Goal: Transaction & Acquisition: Purchase product/service

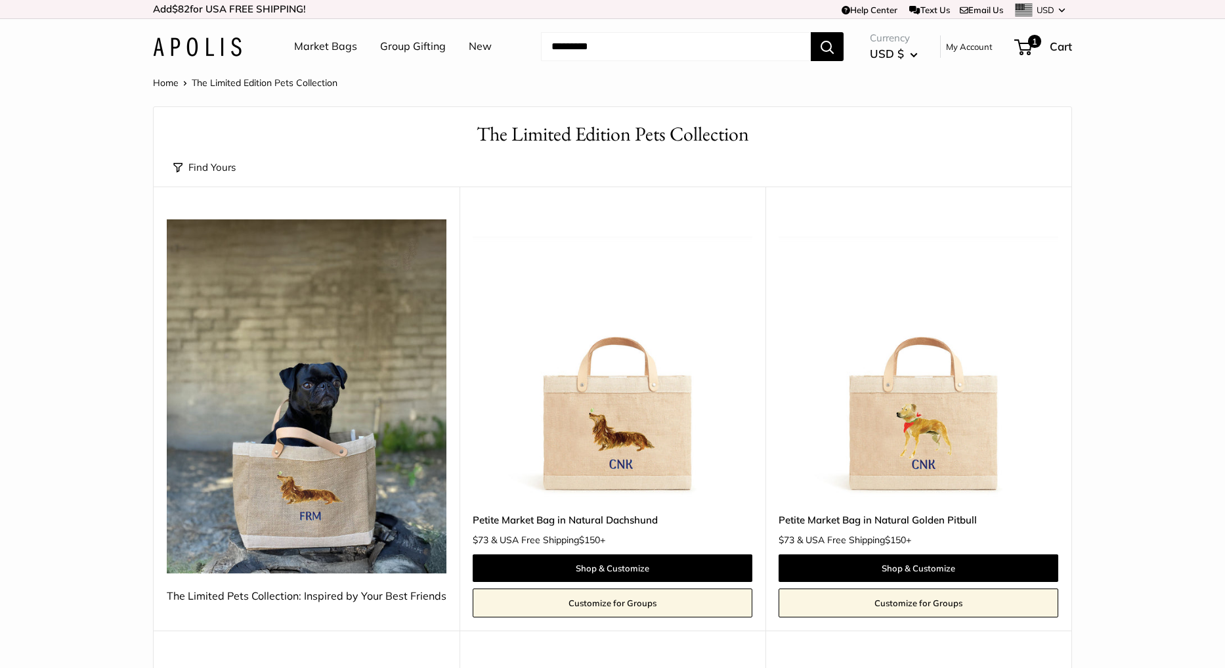
click at [347, 45] on link "Market Bags" at bounding box center [325, 47] width 63 height 20
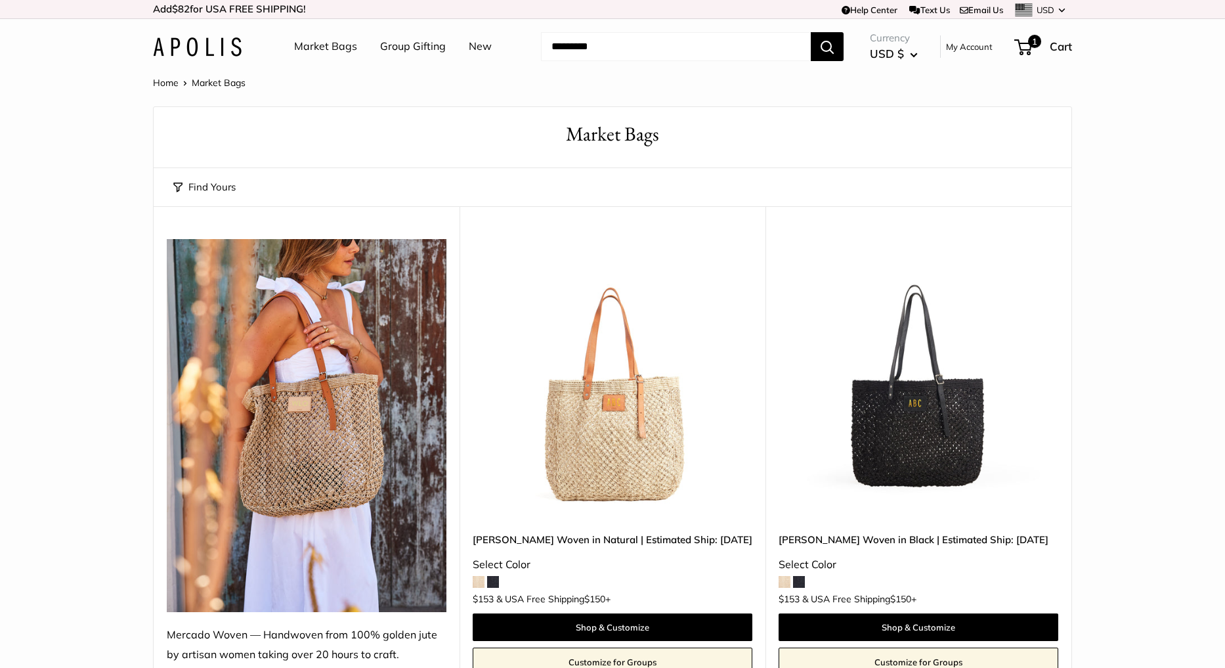
click at [0, 0] on img at bounding box center [0, 0] width 0 height 0
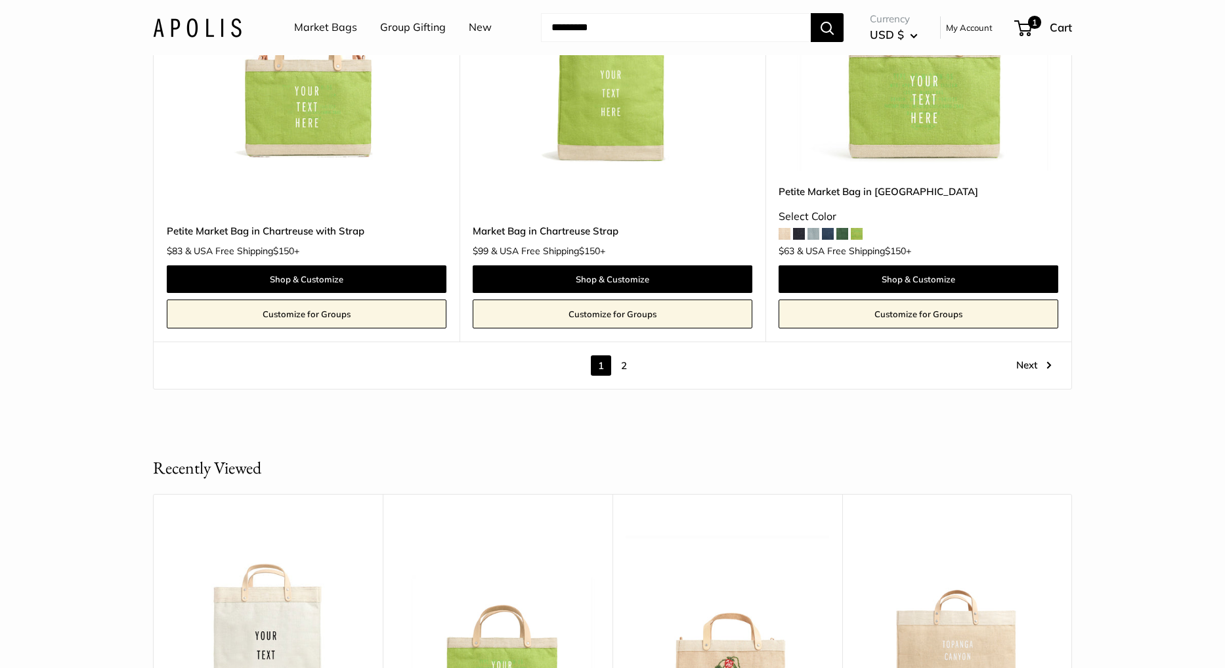
scroll to position [7603, 0]
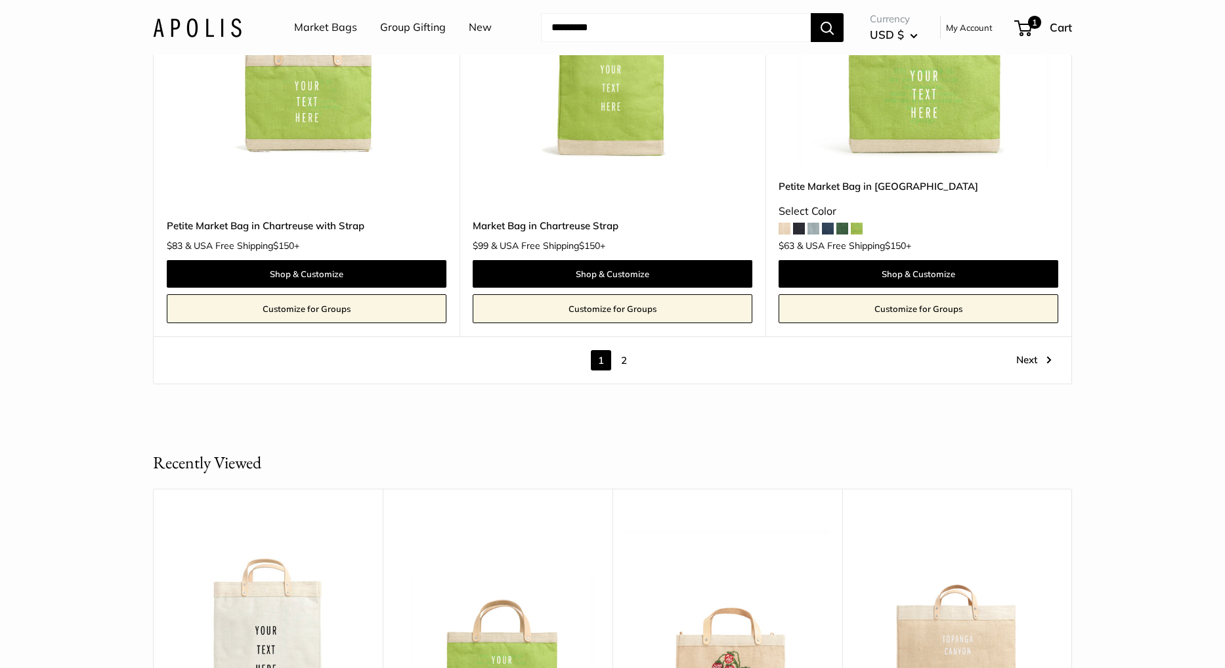
click at [1022, 350] on link "Next" at bounding box center [1034, 360] width 35 height 20
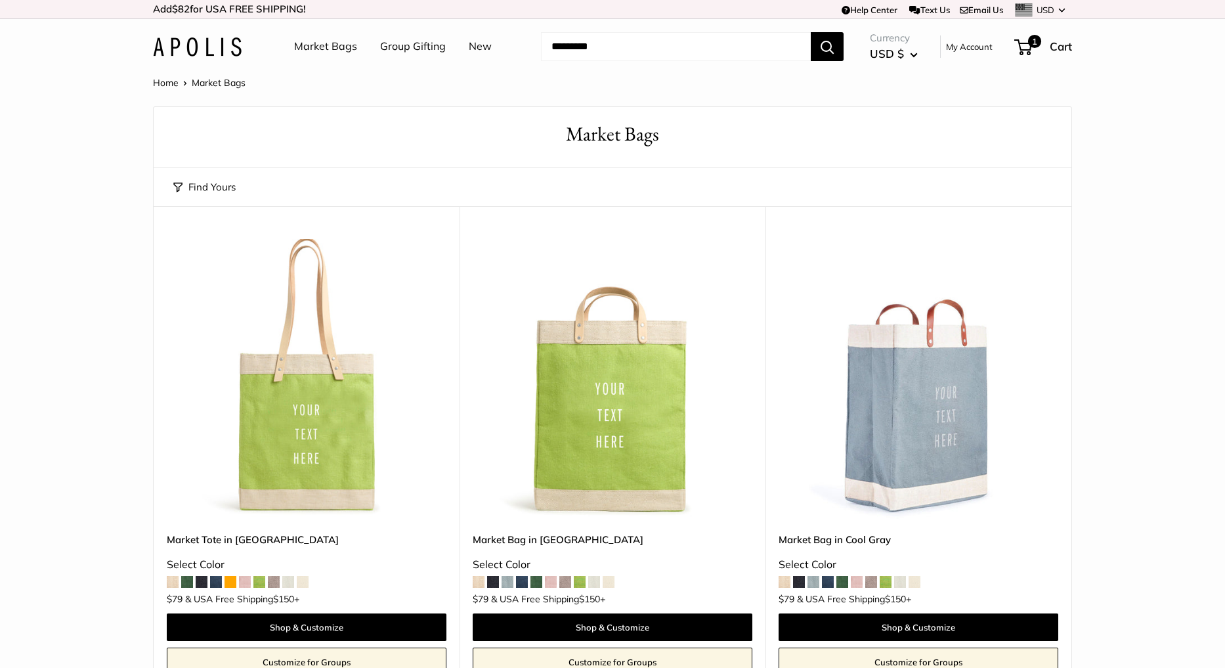
click at [479, 48] on link "New" at bounding box center [480, 47] width 23 height 20
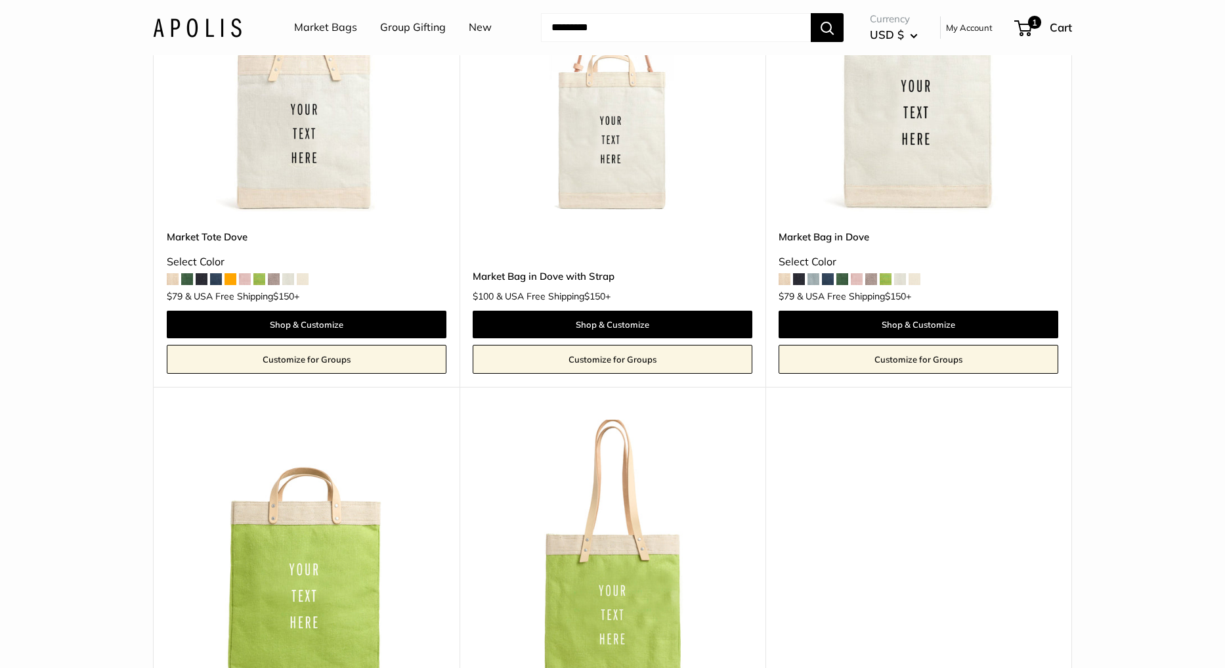
scroll to position [3346, 0]
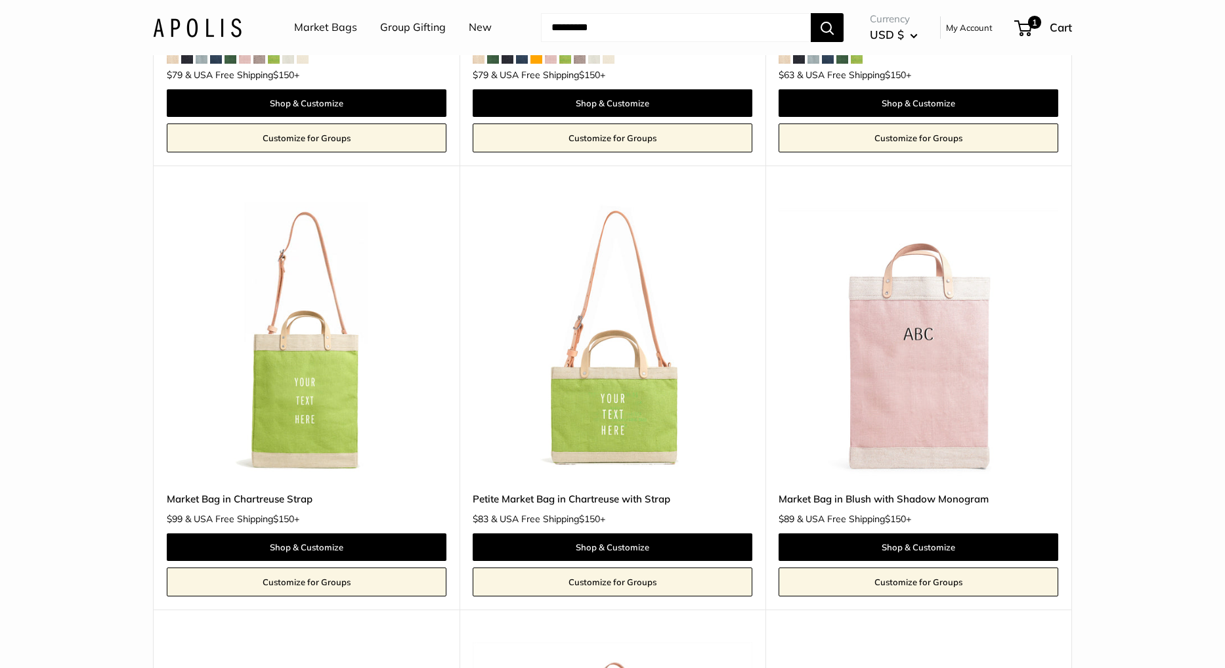
click at [191, 27] on img at bounding box center [197, 27] width 89 height 19
